Goal: Task Accomplishment & Management: Manage account settings

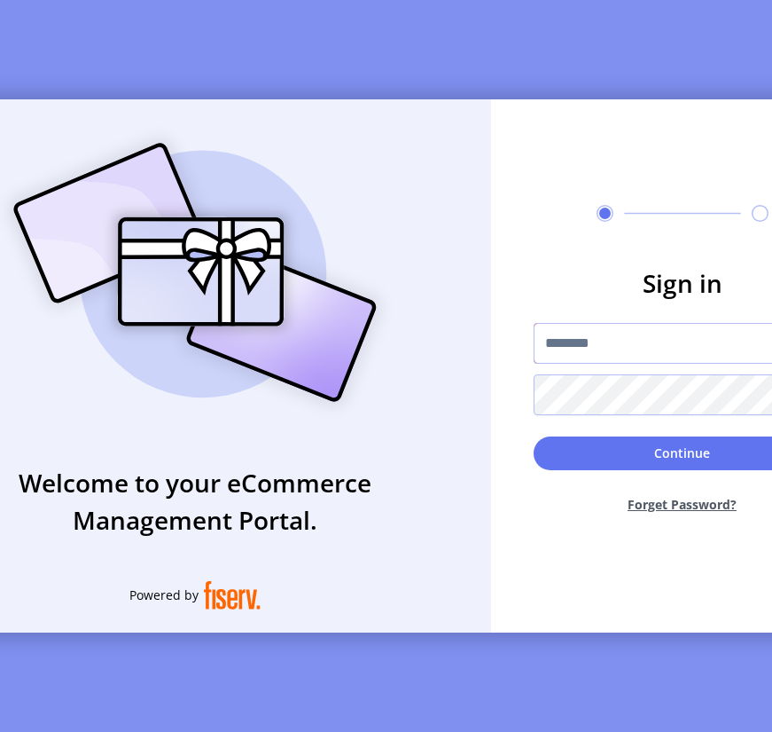
type input "**********"
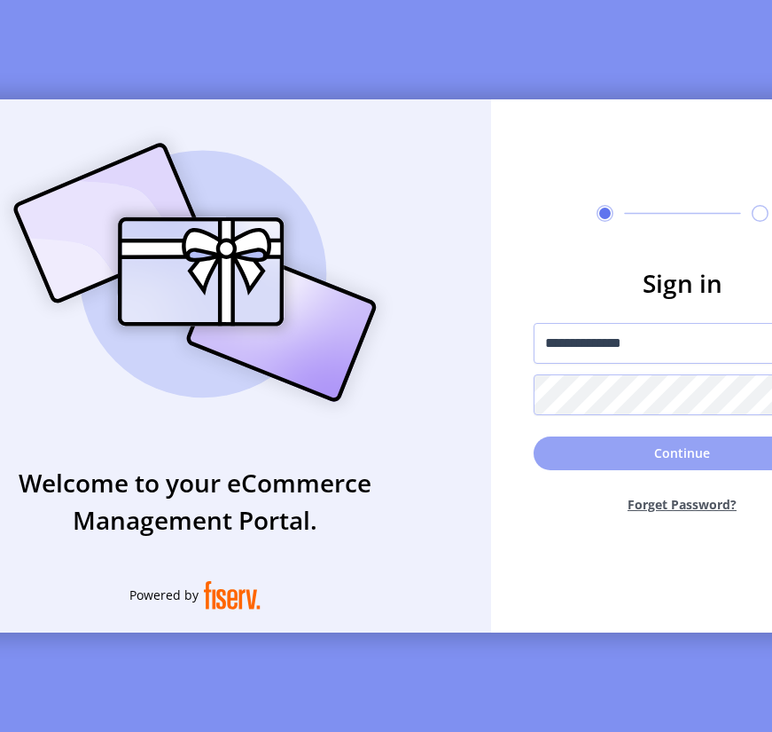
click at [677, 452] on button "Continue" at bounding box center [683, 453] width 298 height 34
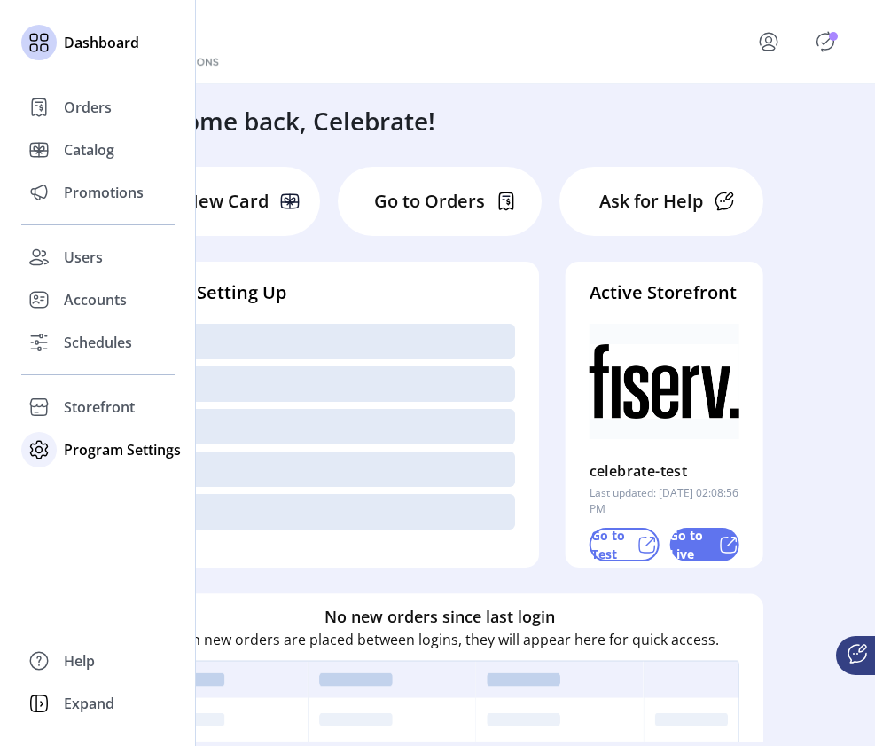
click at [81, 451] on span "Program Settings" at bounding box center [122, 449] width 117 height 21
click at [78, 485] on span "Templates" at bounding box center [99, 484] width 70 height 21
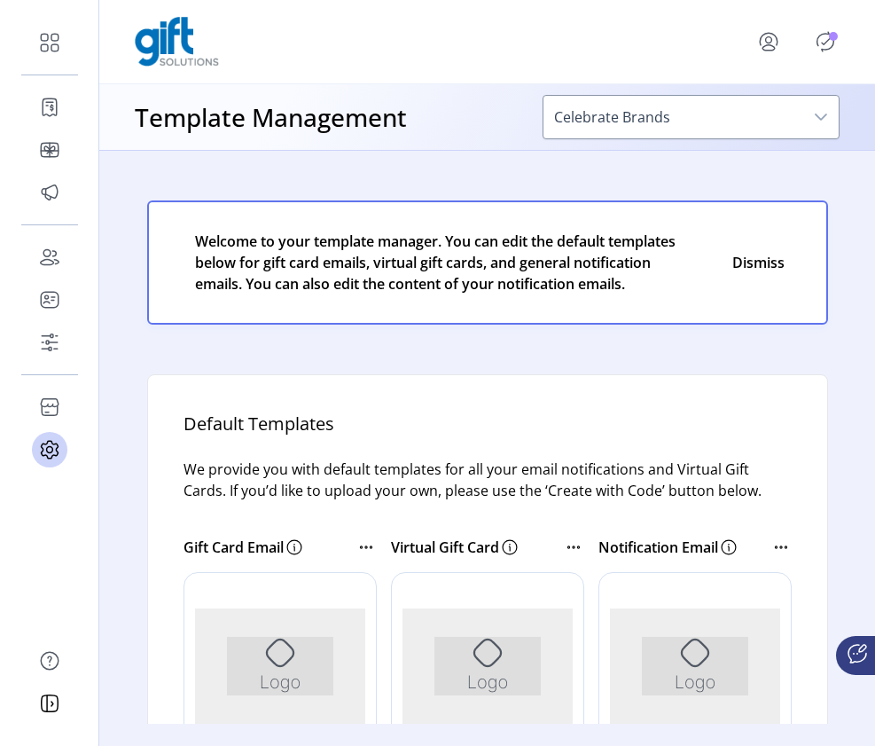
click at [772, 38] on p-badge "Publisher Panel" at bounding box center [833, 36] width 9 height 9
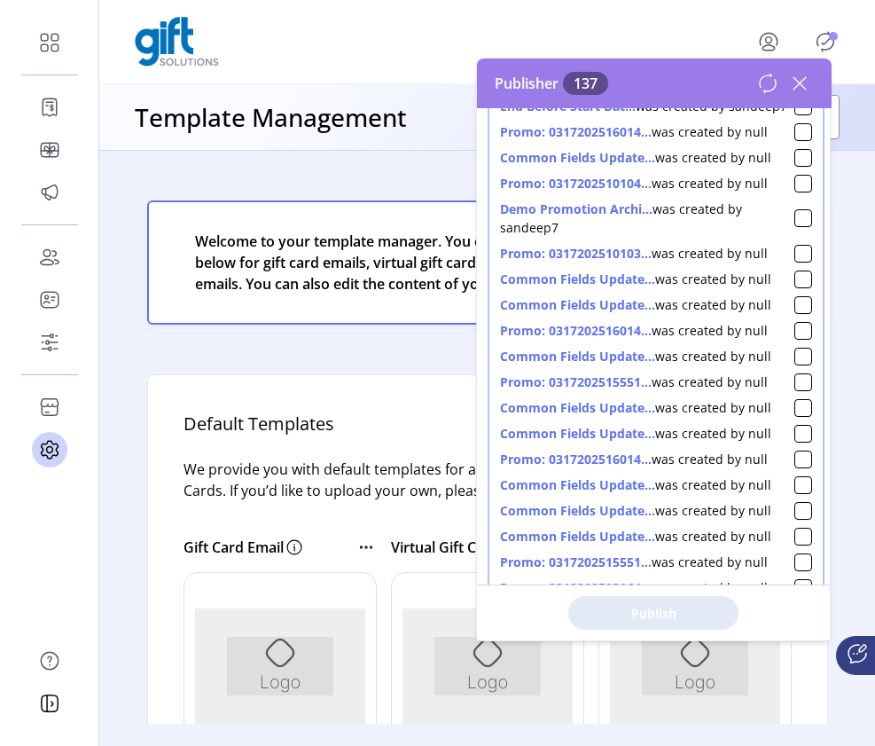
scroll to position [1228, 0]
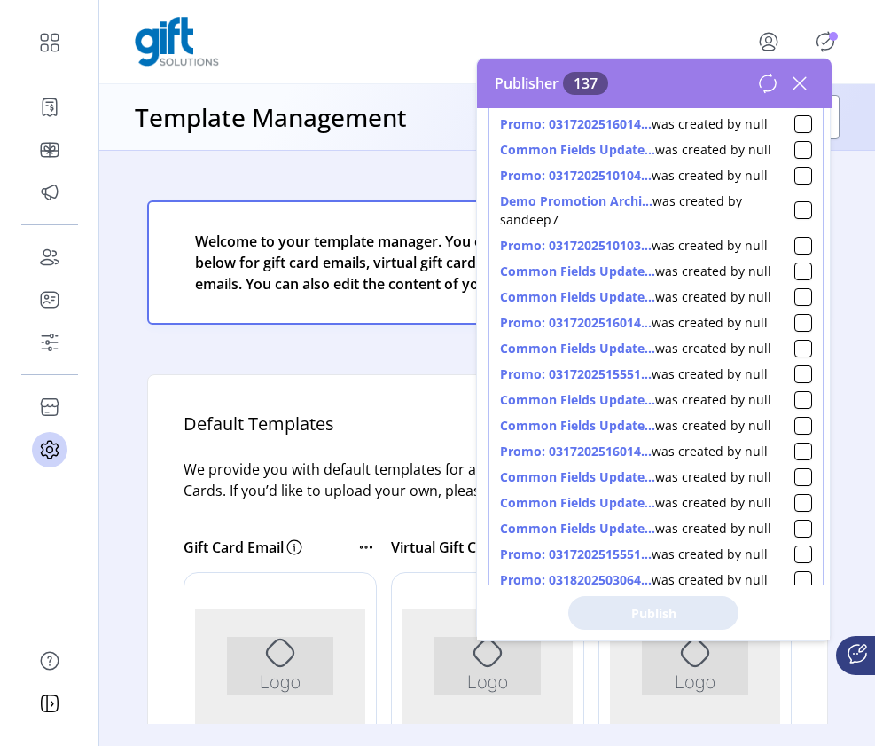
drag, startPoint x: 576, startPoint y: 253, endPoint x: 543, endPoint y: 257, distance: 33.1
click at [543, 133] on div "Promo: 0317202516014... was created by null" at bounding box center [634, 123] width 268 height 19
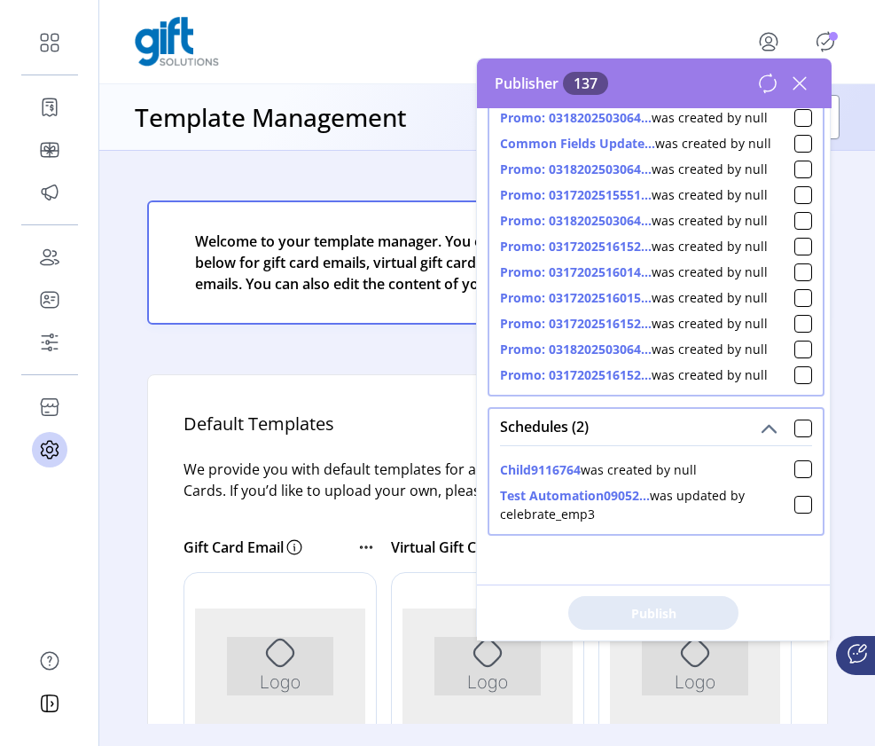
scroll to position [5965, 0]
click at [772, 74] on icon at bounding box center [800, 83] width 28 height 28
